Goal: Task Accomplishment & Management: Manage account settings

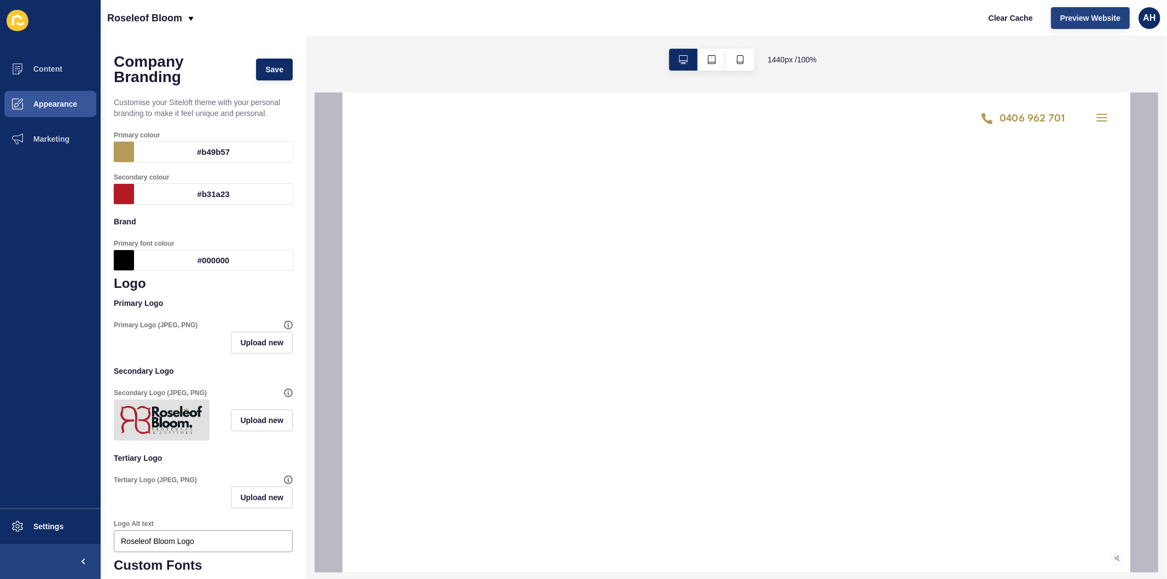
scroll to position [61, 0]
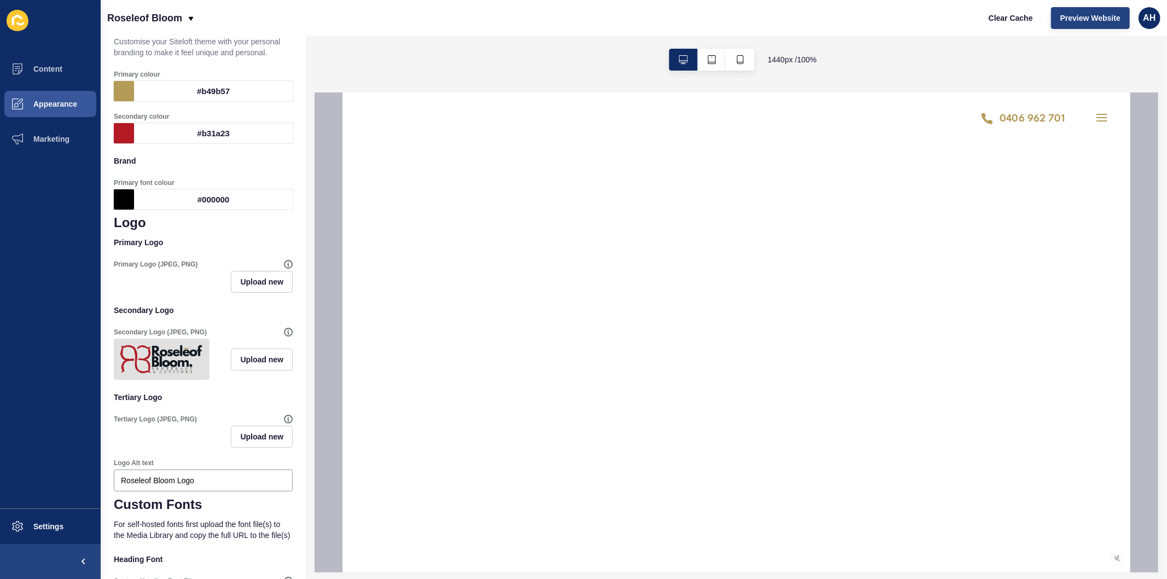
click at [1071, 20] on span "Preview Website" at bounding box center [1090, 18] width 60 height 11
click at [56, 74] on button "Content" at bounding box center [50, 68] width 101 height 35
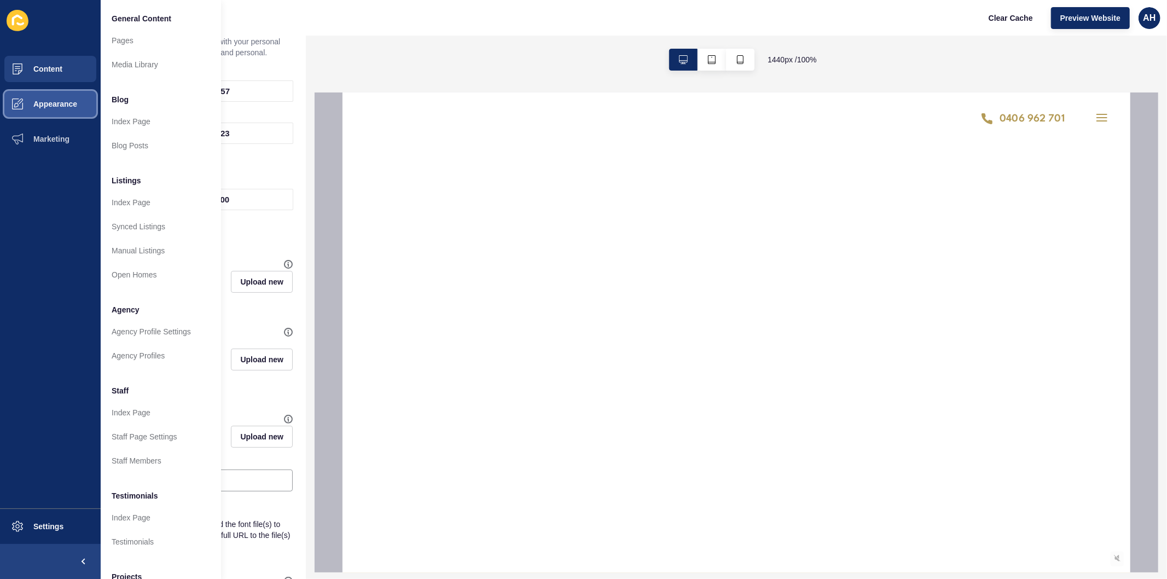
click at [39, 100] on span "Appearance" at bounding box center [37, 104] width 79 height 9
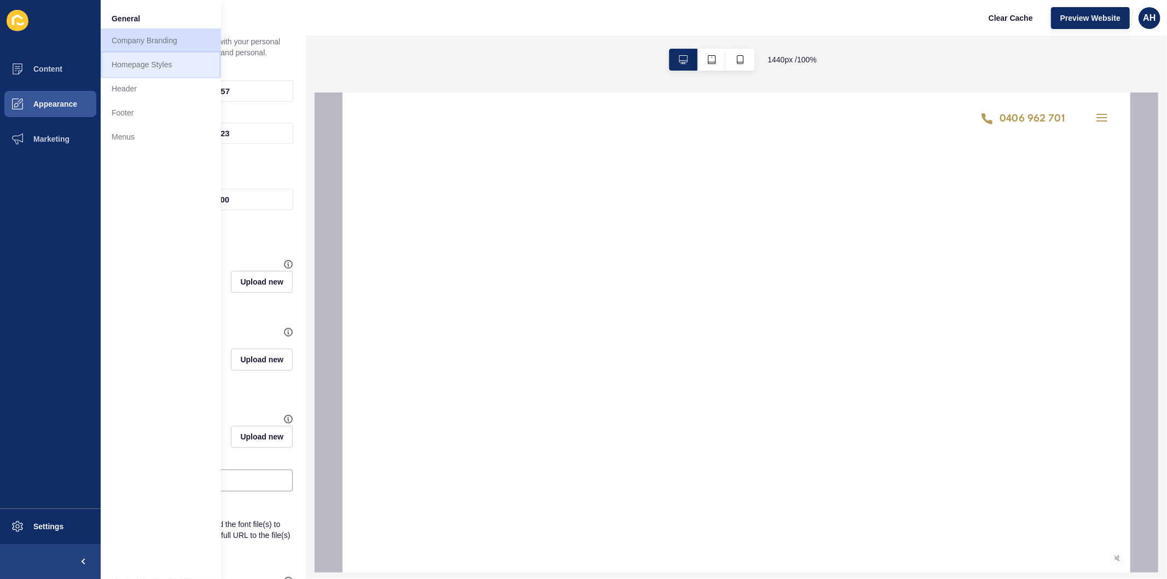
click at [140, 61] on link "Homepage Styles" at bounding box center [161, 65] width 120 height 24
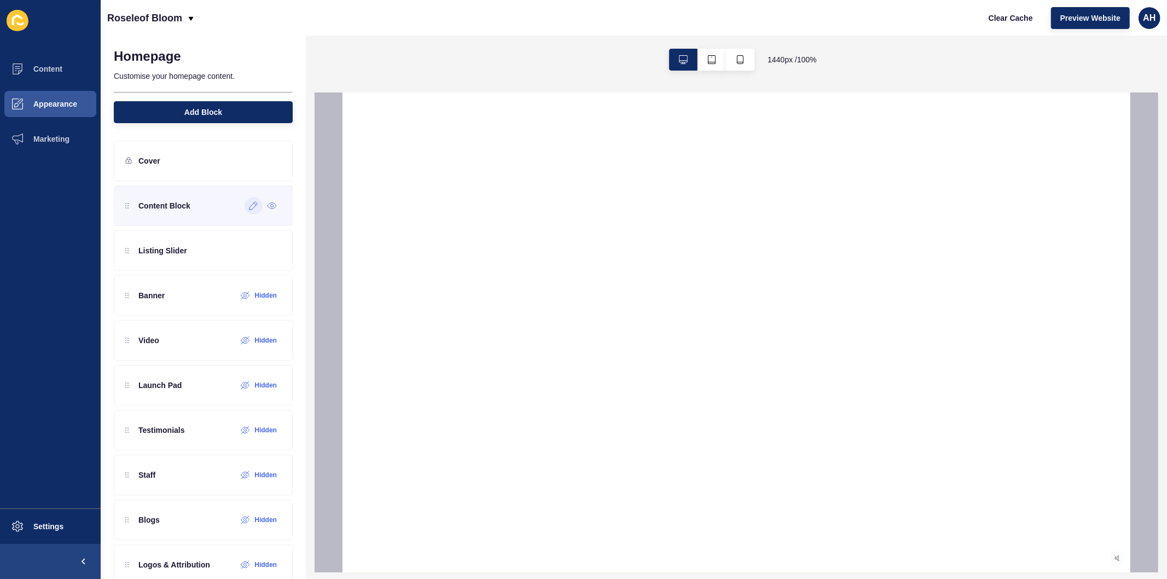
click at [249, 208] on icon at bounding box center [253, 206] width 8 height 8
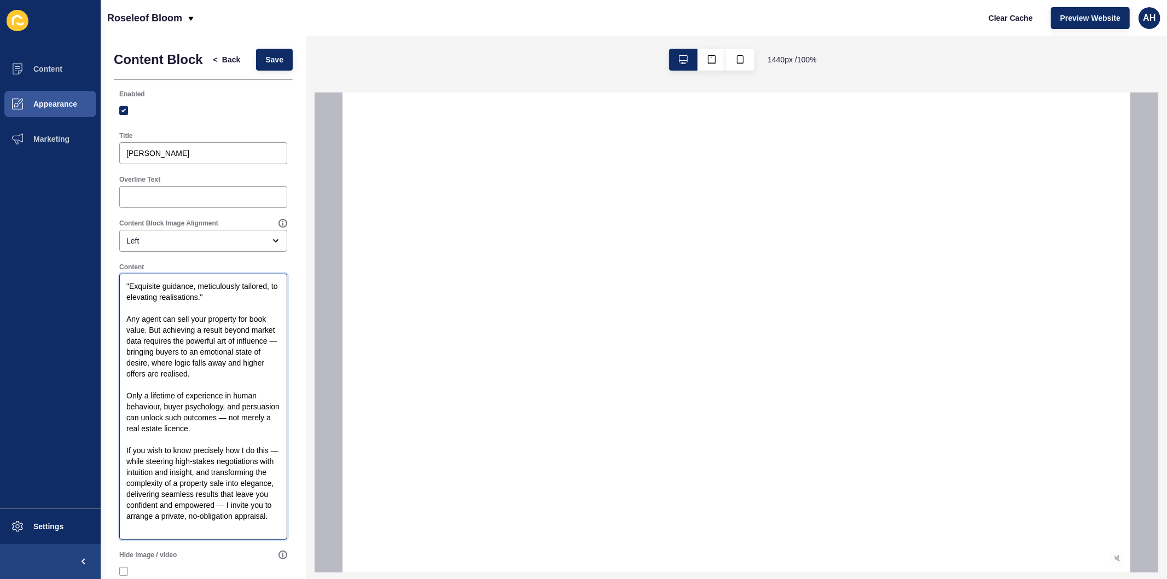
click at [124, 324] on textarea ""Exquisite guidance, meticulously tailored, to elevating realisations." Any age…" at bounding box center [203, 406] width 165 height 263
click at [227, 529] on textarea ""Exquisite guidance, meticulously tailored, to elevating realisations." "Any ag…" at bounding box center [203, 406] width 165 height 263
click at [225, 538] on textarea ""Exquisite guidance, meticulously tailored, to elevating realisations." "Any ag…" at bounding box center [203, 406] width 165 height 263
click at [123, 326] on textarea ""Exquisite guidance, meticulously tailored, to elevating realisations." "Any ag…" at bounding box center [203, 406] width 165 height 263
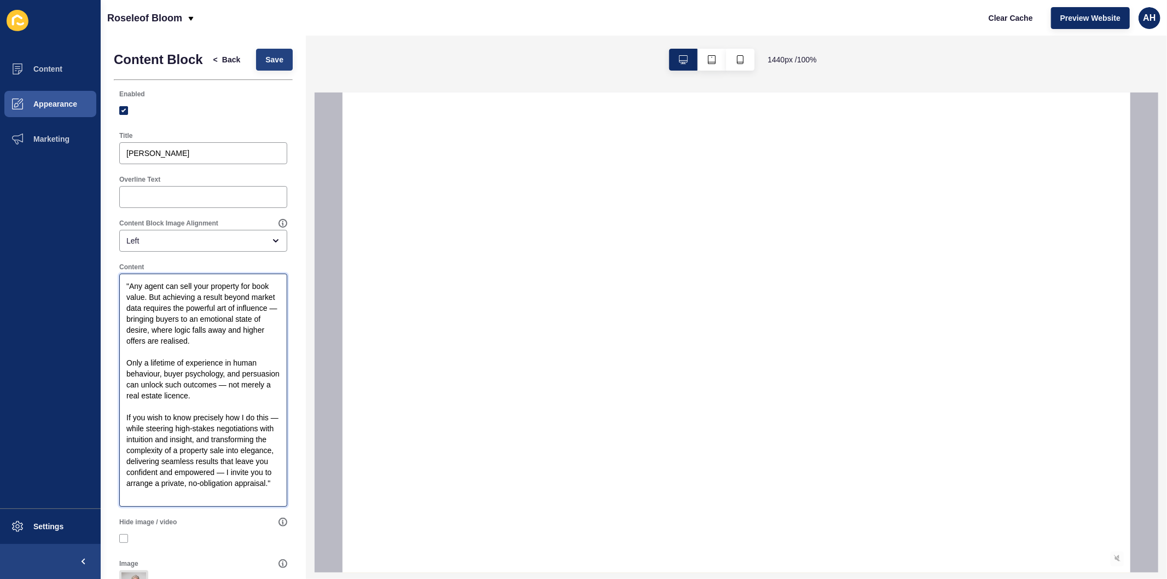
type textarea ""Any agent can sell your property for book value. But achieving a result beyond…"
click at [265, 65] on span "Save" at bounding box center [274, 59] width 18 height 11
click at [222, 64] on span "Back" at bounding box center [231, 59] width 18 height 11
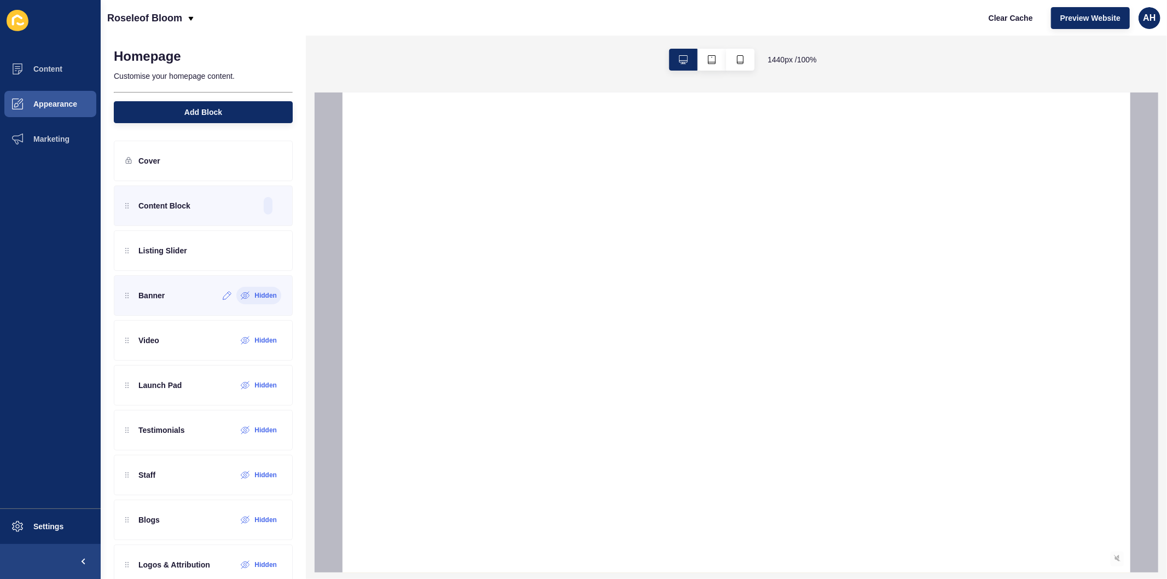
click at [257, 304] on div "Hidden" at bounding box center [258, 296] width 45 height 18
click at [1097, 22] on span "Preview Website" at bounding box center [1090, 18] width 60 height 11
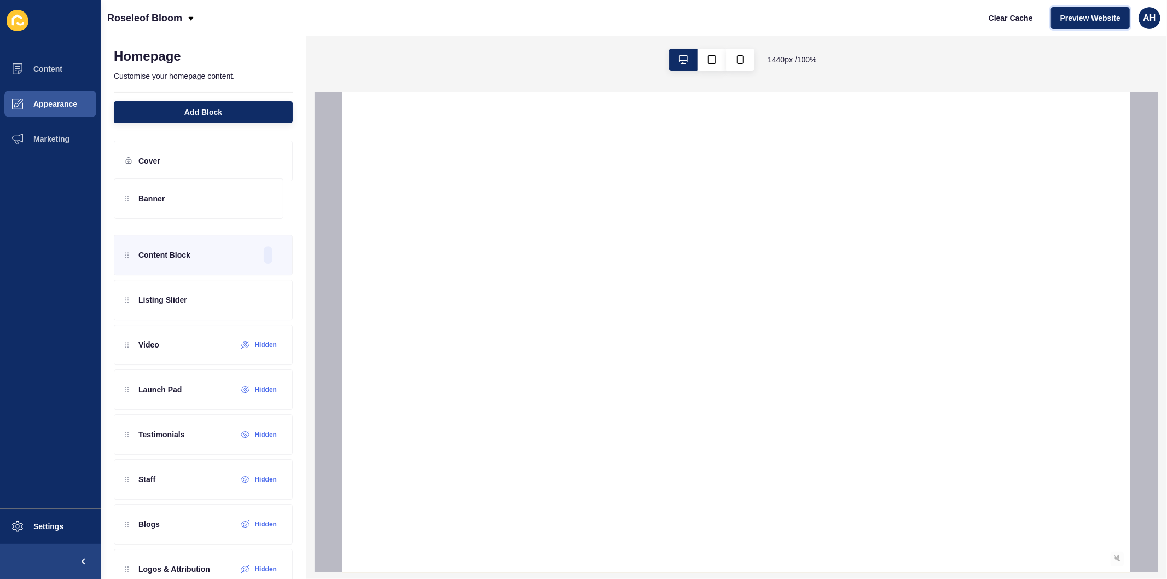
drag, startPoint x: 127, startPoint y: 302, endPoint x: 142, endPoint y: 197, distance: 106.2
click at [142, 197] on div "Content Block Listing Slider Banner Video Hidden Launch Pad Hidden Testimonials…" at bounding box center [203, 407] width 179 height 444
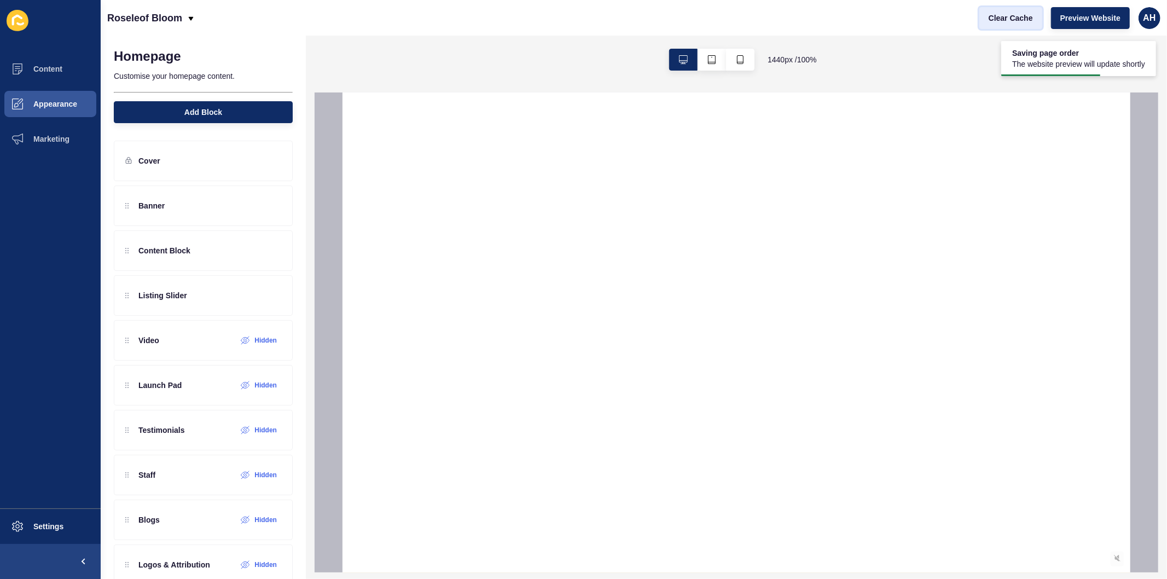
drag, startPoint x: 996, startPoint y: 14, endPoint x: 957, endPoint y: 11, distance: 38.4
click at [995, 14] on span "Clear Cache" at bounding box center [1011, 18] width 44 height 11
click at [249, 206] on icon at bounding box center [253, 205] width 9 height 9
